Goal: Information Seeking & Learning: Check status

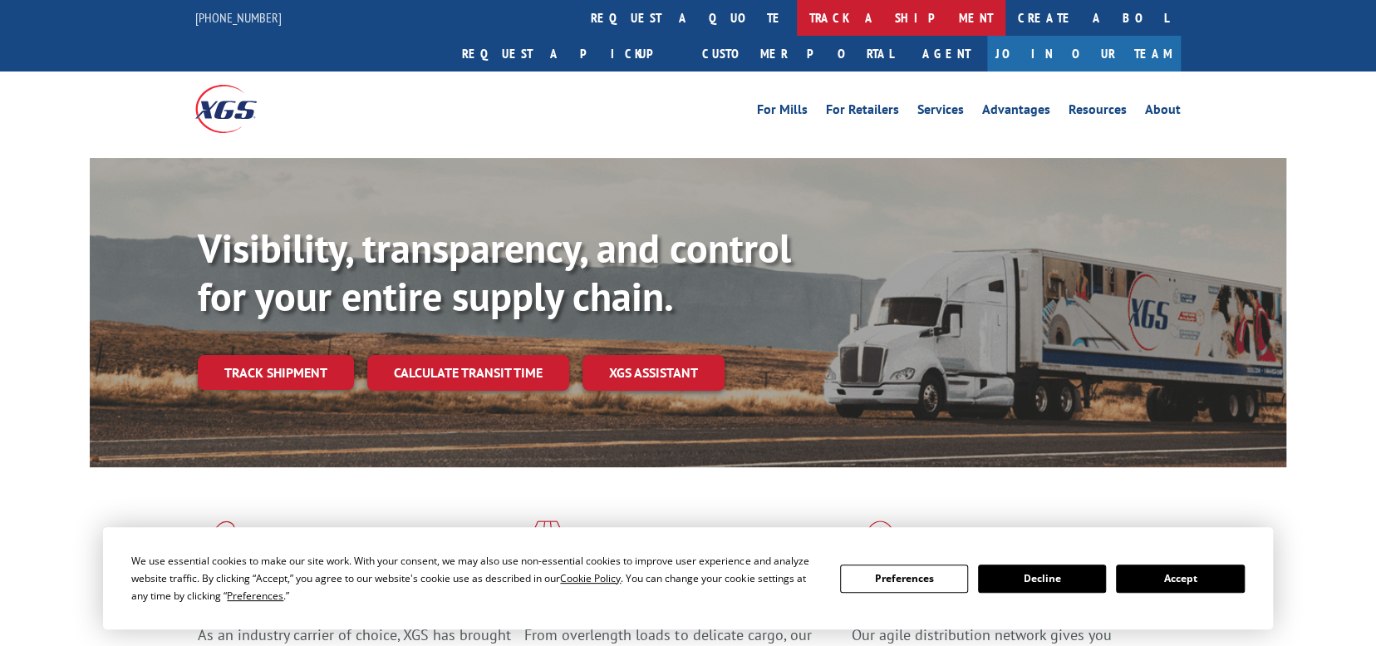
click at [797, 16] on link "track a shipment" at bounding box center [901, 18] width 209 height 36
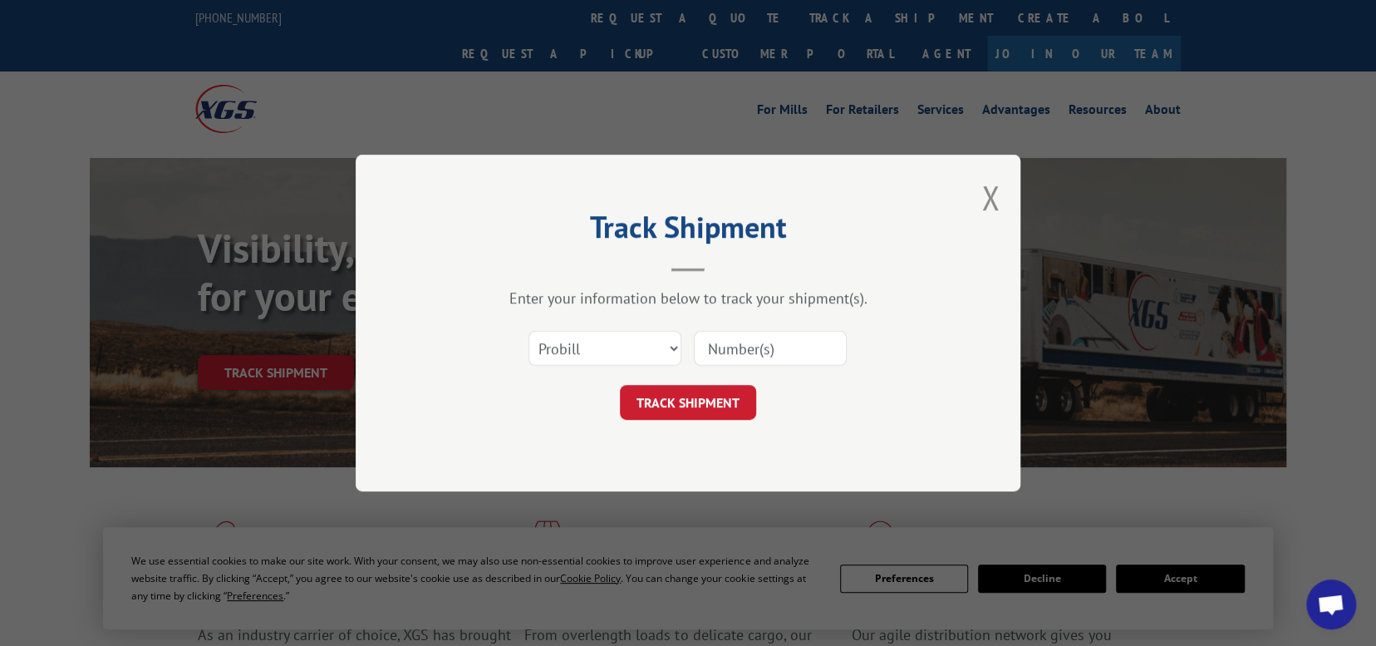
click at [711, 357] on input at bounding box center [770, 348] width 153 height 35
paste input "16609615"
type input "16609615"
click at [682, 403] on button "TRACK SHIPMENT" at bounding box center [688, 402] width 136 height 35
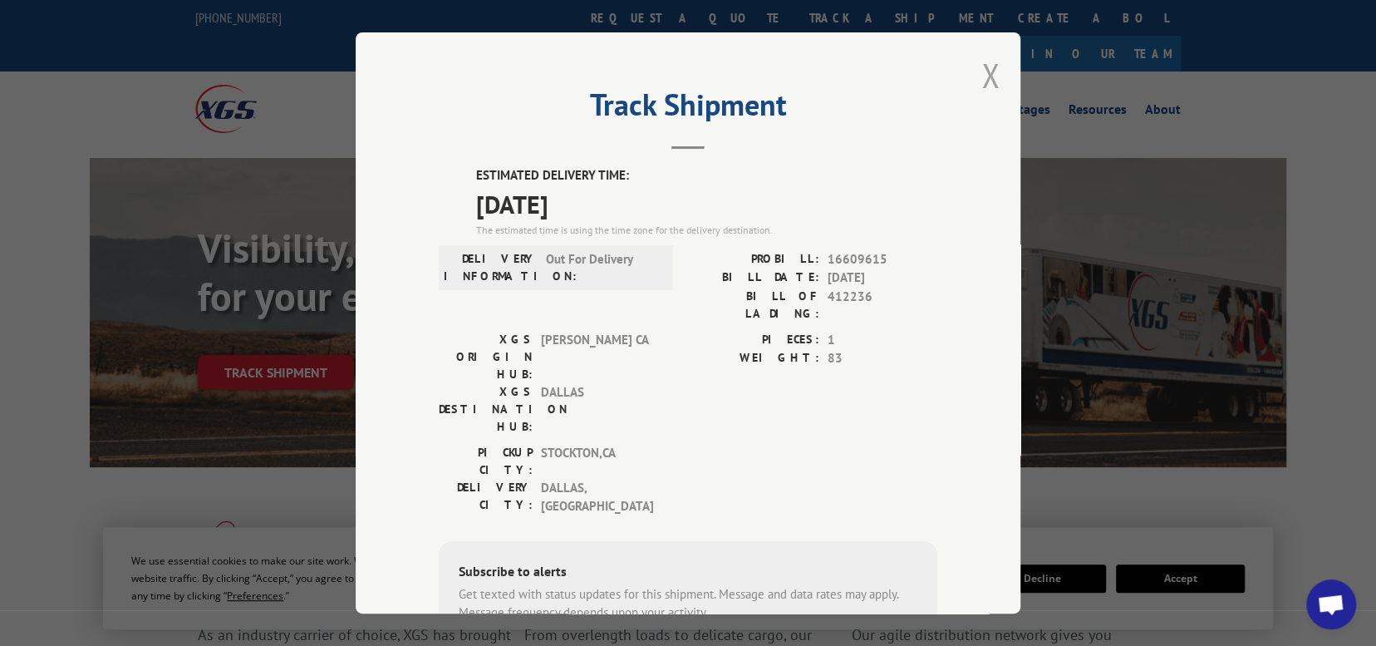
click at [988, 72] on button "Close modal" at bounding box center [990, 75] width 18 height 44
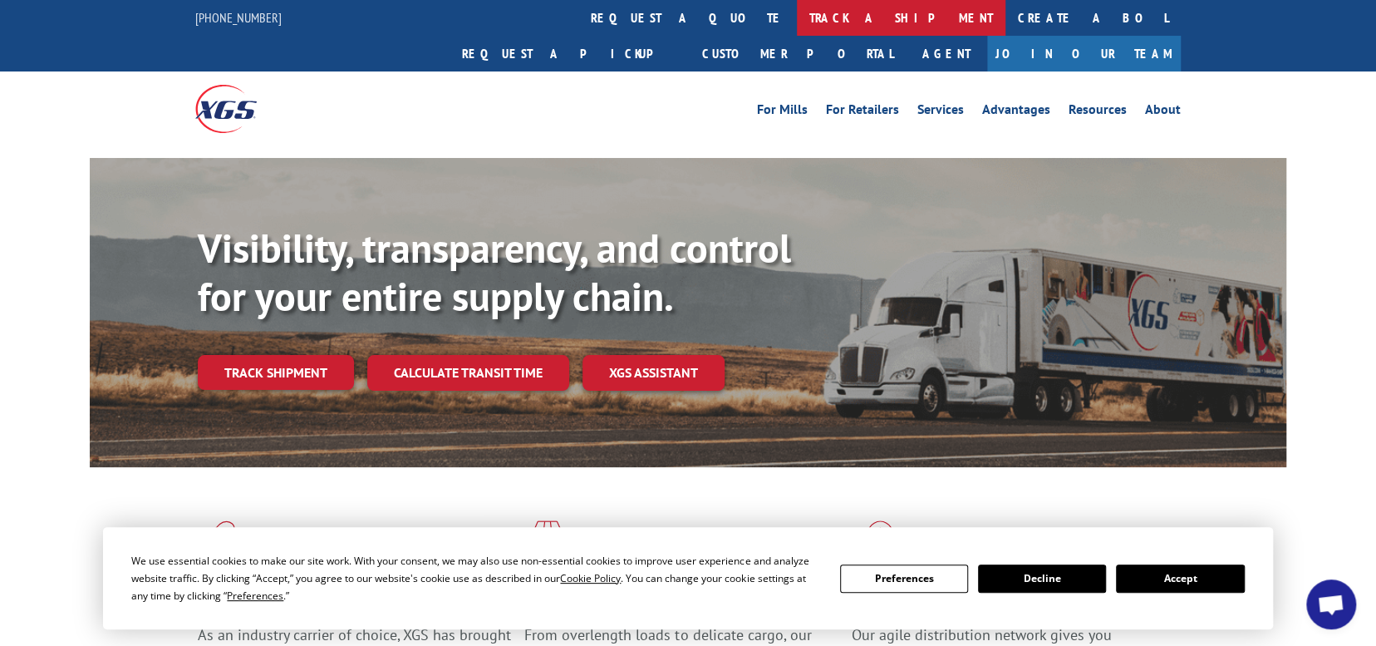
click at [797, 21] on link "track a shipment" at bounding box center [901, 18] width 209 height 36
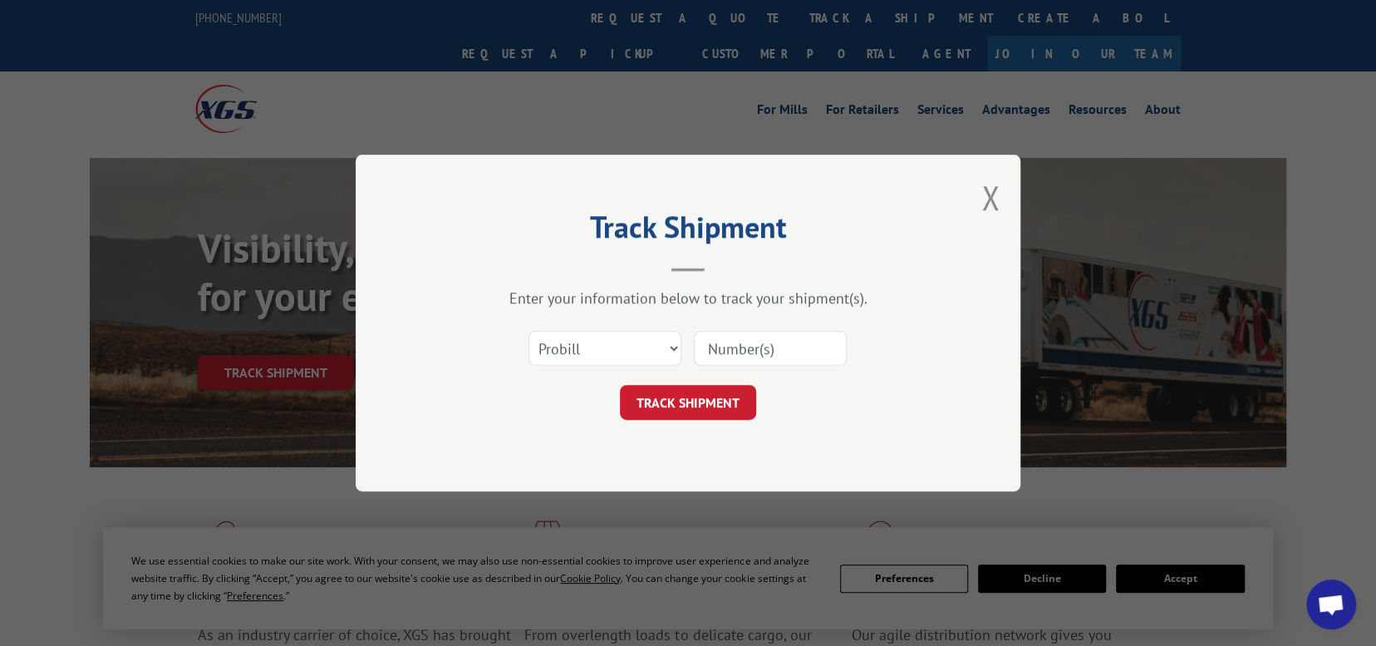
click at [725, 341] on input at bounding box center [770, 348] width 153 height 35
paste input "16609616"
type input "16609616"
click at [681, 398] on button "TRACK SHIPMENT" at bounding box center [688, 402] width 136 height 35
